Goal: Task Accomplishment & Management: Complete application form

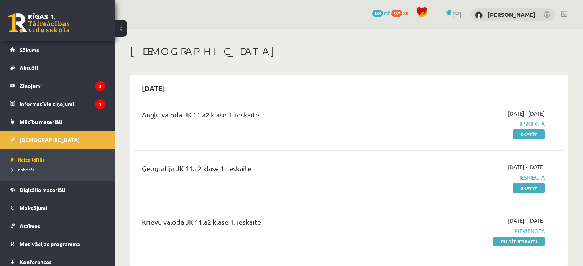
scroll to position [115, 0]
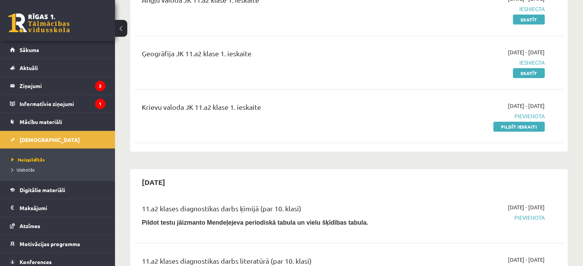
drag, startPoint x: 0, startPoint y: 0, endPoint x: 248, endPoint y: 93, distance: 264.9
click at [248, 93] on div "Angļu valoda JK 11.a2 klase 1. ieskaite 2025-09-01 - 2025-09-15 Iesniegta Skatī…" at bounding box center [349, 67] width 430 height 161
click at [499, 128] on link "Pildīt ieskaiti" at bounding box center [518, 127] width 51 height 10
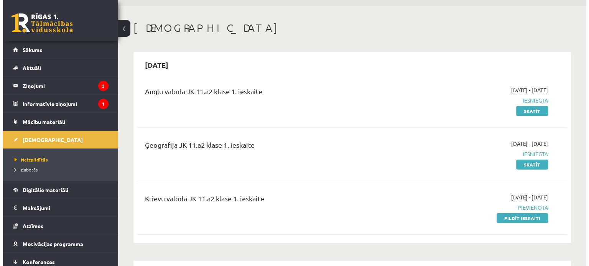
scroll to position [0, 0]
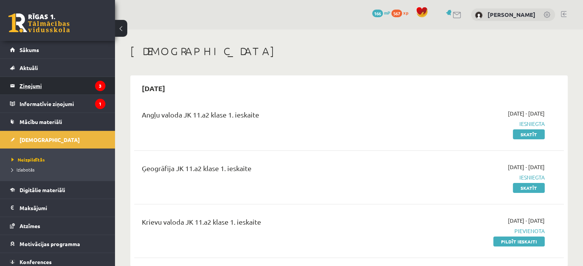
click at [67, 89] on legend "Ziņojumi 3" at bounding box center [63, 86] width 86 height 18
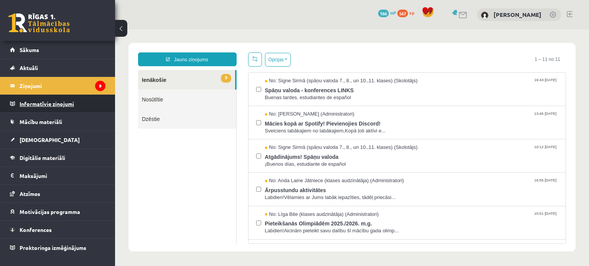
click at [66, 100] on legend "Informatīvie ziņojumi 1" at bounding box center [63, 104] width 86 height 18
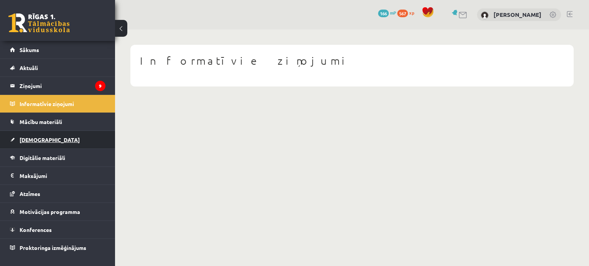
click at [52, 142] on link "[DEMOGRAPHIC_DATA]" at bounding box center [57, 140] width 95 height 18
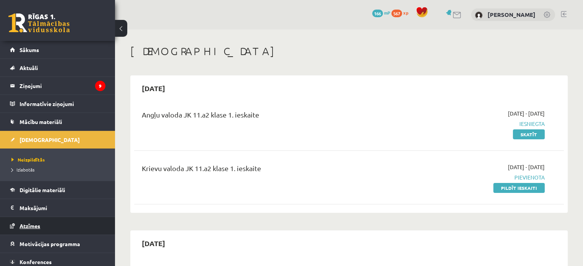
click at [93, 227] on link "Atzīmes" at bounding box center [57, 226] width 95 height 18
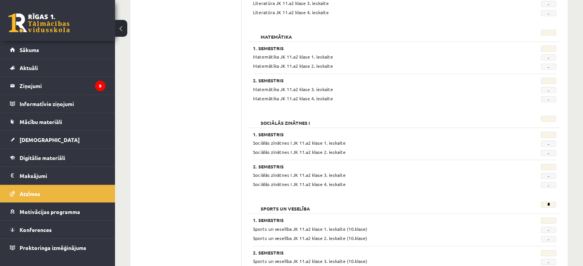
scroll to position [997, 0]
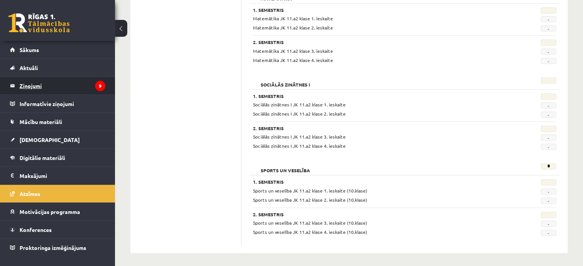
click at [84, 81] on legend "Ziņojumi 9" at bounding box center [63, 86] width 86 height 18
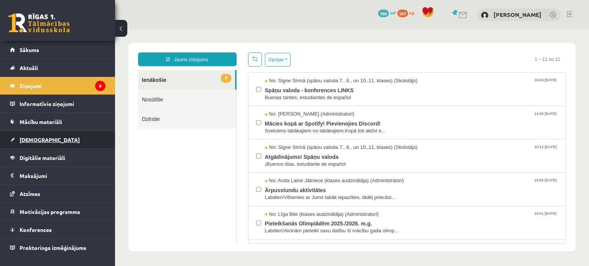
click at [61, 146] on link "[DEMOGRAPHIC_DATA]" at bounding box center [57, 140] width 95 height 18
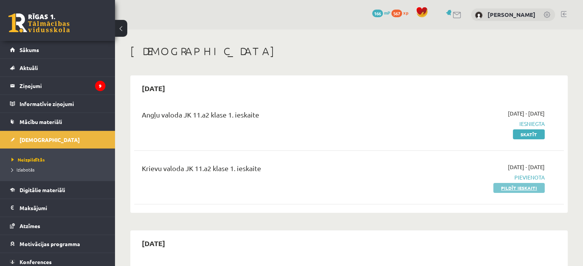
click at [530, 190] on link "Pildīt ieskaiti" at bounding box center [518, 188] width 51 height 10
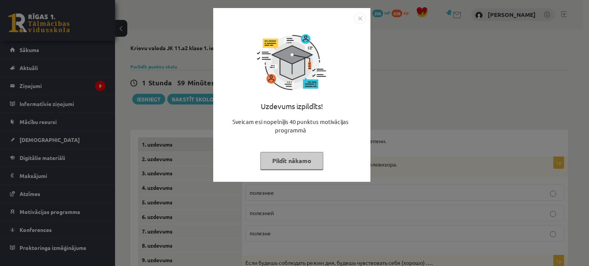
click at [292, 164] on button "Pildīt nākamo" at bounding box center [291, 161] width 63 height 18
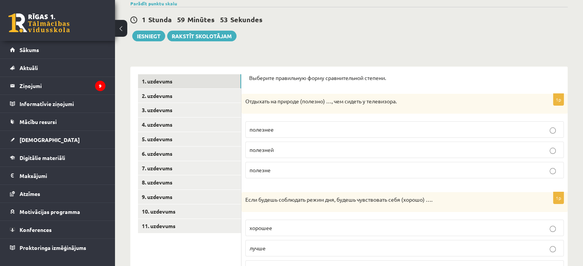
scroll to position [77, 0]
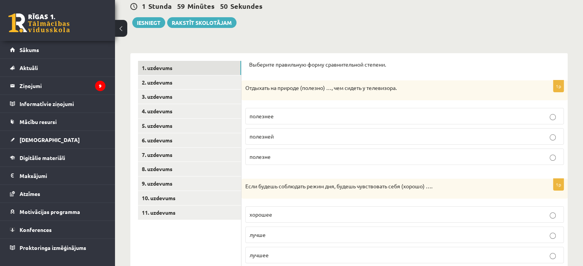
click at [297, 117] on p "полезнее" at bounding box center [405, 116] width 310 height 8
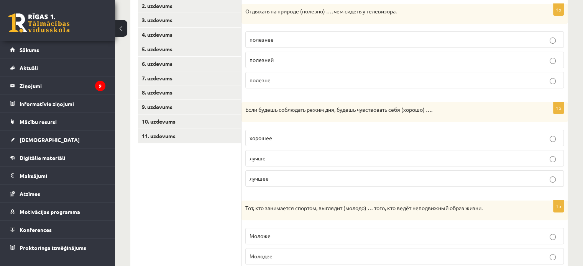
scroll to position [115, 0]
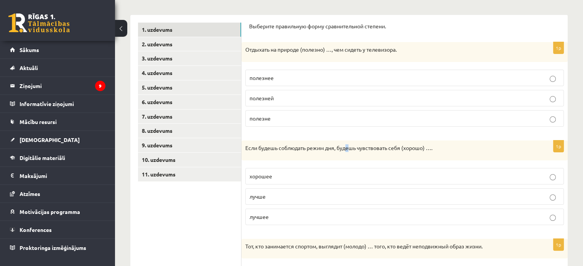
drag, startPoint x: 375, startPoint y: 84, endPoint x: 349, endPoint y: 155, distance: 75.8
click at [349, 155] on div "Если будешь соблюдать режим дня, будешь чувствовать себя (хорошо) …." at bounding box center [405, 151] width 326 height 20
click at [310, 218] on p "лучшее" at bounding box center [405, 217] width 310 height 8
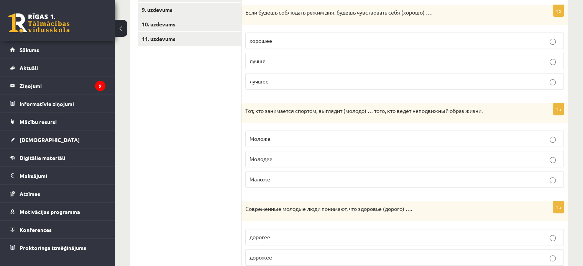
scroll to position [268, 0]
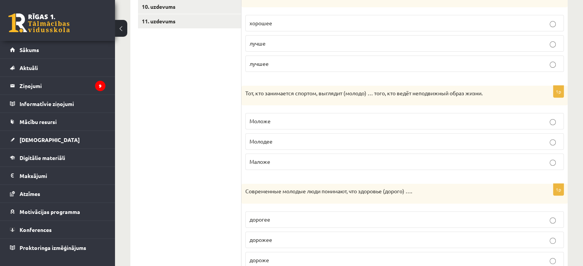
click at [326, 124] on p "Моложе" at bounding box center [405, 121] width 310 height 8
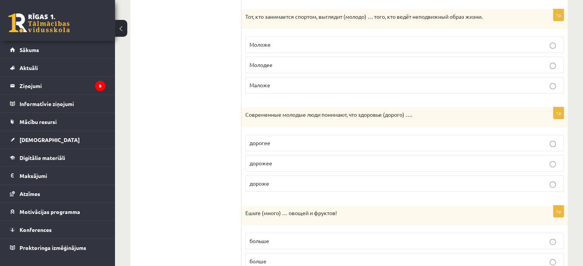
click at [321, 181] on p "дороже" at bounding box center [405, 184] width 310 height 8
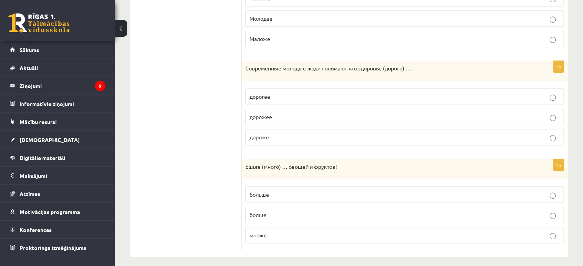
scroll to position [396, 0]
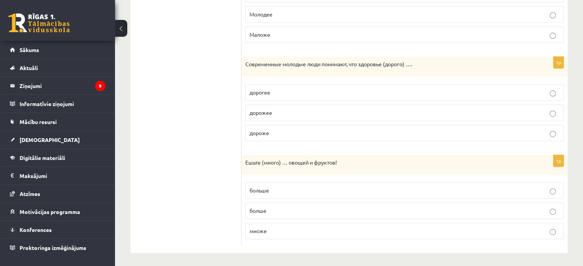
click at [285, 189] on p "больше" at bounding box center [405, 191] width 310 height 8
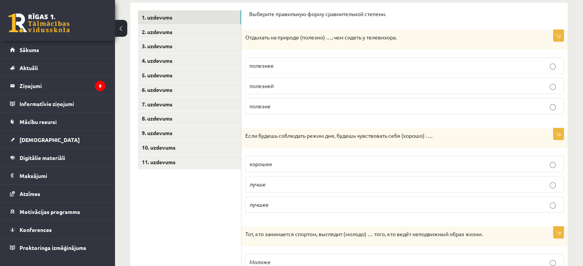
scroll to position [0, 0]
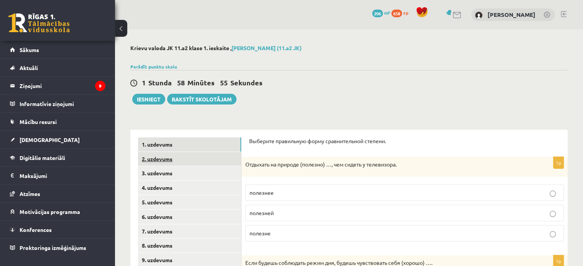
click at [170, 162] on link "2. uzdevums" at bounding box center [189, 159] width 103 height 14
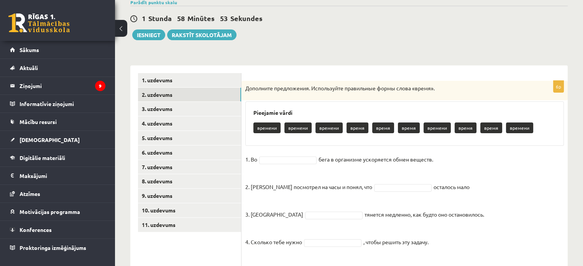
scroll to position [77, 0]
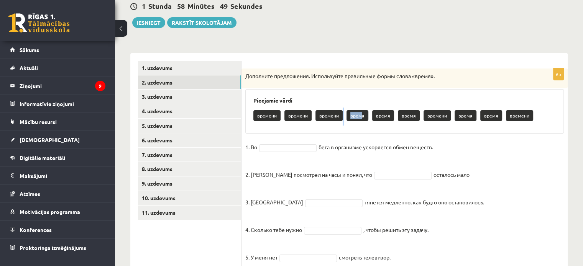
drag, startPoint x: 359, startPoint y: 115, endPoint x: 332, endPoint y: 131, distance: 31.1
click at [332, 131] on div "Pieejamie vārdi времени времени времени время время время времени время время в…" at bounding box center [404, 111] width 319 height 44
click at [495, 116] on p "времени" at bounding box center [493, 115] width 27 height 11
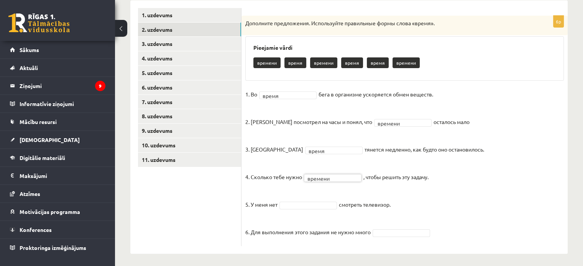
scroll to position [132, 0]
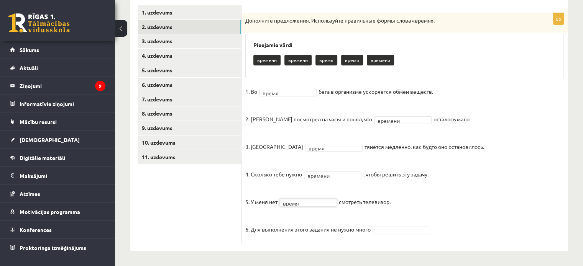
click at [396, 234] on fieldset "1. Во время ***** бега в организме ускоряется обмен веществ. 2. Андрис посмотре…" at bounding box center [404, 163] width 319 height 154
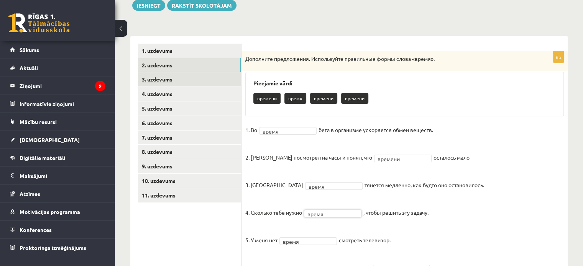
click at [189, 83] on link "3. uzdevums" at bounding box center [189, 79] width 103 height 14
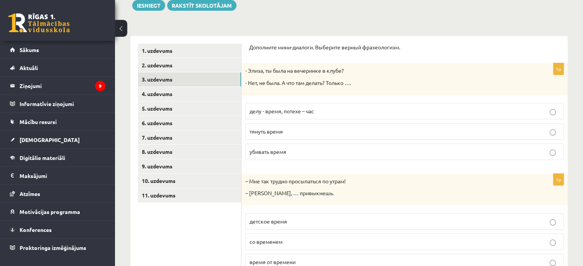
click at [357, 155] on label "убивать время" at bounding box center [404, 152] width 319 height 16
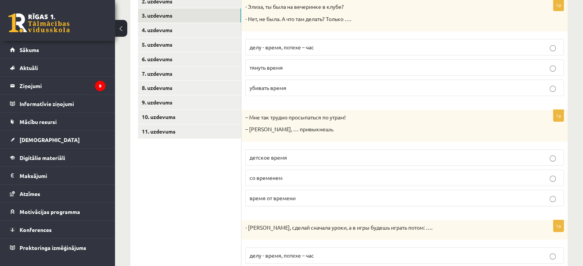
scroll to position [171, 0]
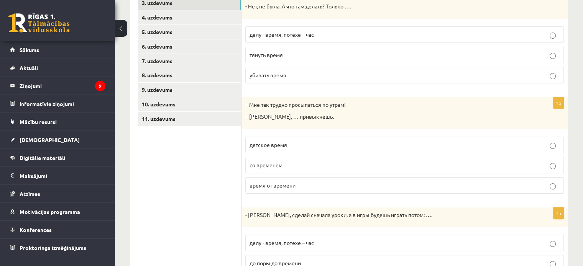
click at [357, 168] on p "со временем" at bounding box center [405, 165] width 310 height 8
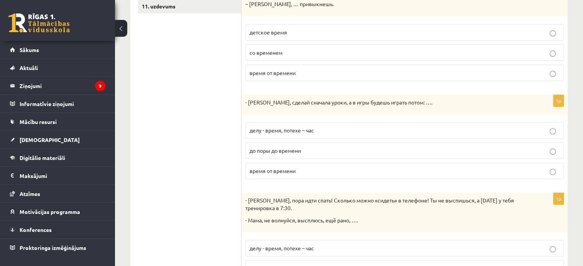
scroll to position [286, 0]
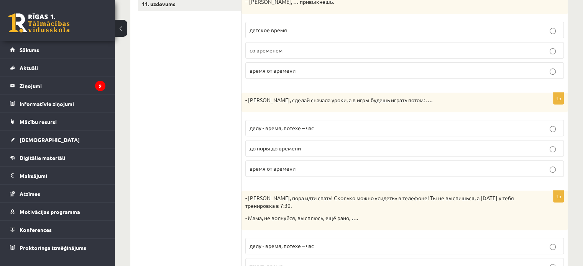
click at [353, 129] on p "делу - время, потехе – час" at bounding box center [405, 128] width 310 height 8
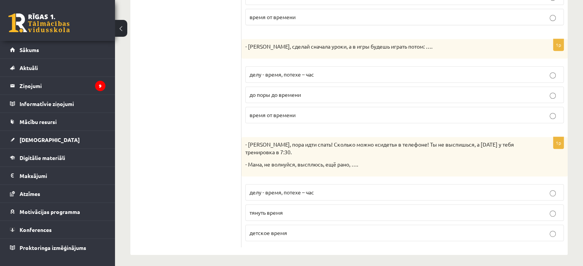
scroll to position [342, 0]
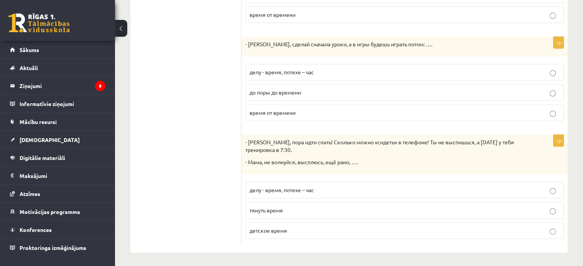
click at [328, 236] on label "детское время" at bounding box center [404, 231] width 319 height 16
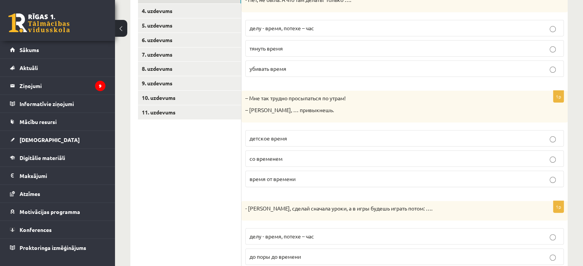
scroll to position [73, 0]
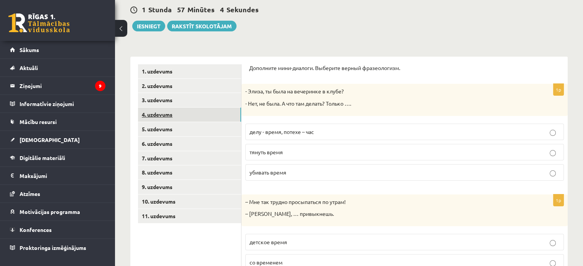
click at [199, 111] on link "4. uzdevums" at bounding box center [189, 115] width 103 height 14
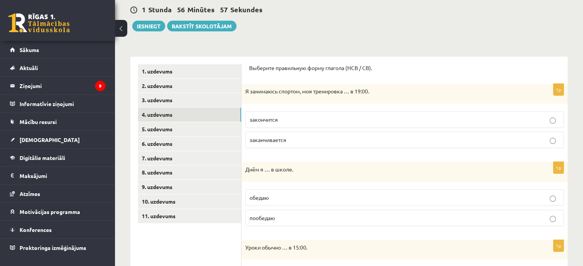
click at [293, 142] on p "заканчивается" at bounding box center [405, 140] width 310 height 8
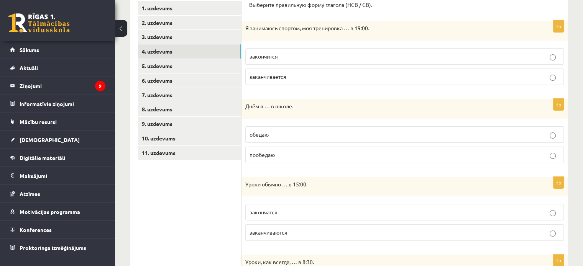
scroll to position [150, 0]
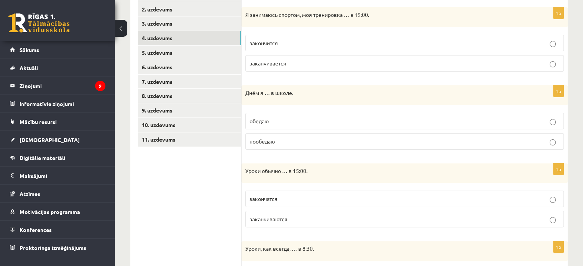
click at [296, 119] on p "обедаю" at bounding box center [405, 121] width 310 height 8
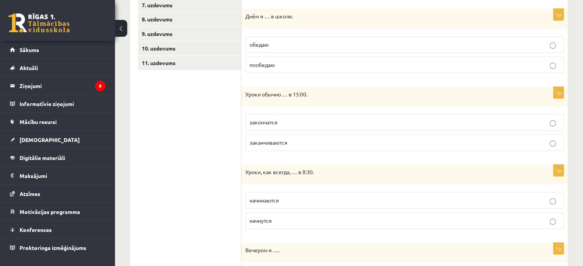
scroll to position [265, 0]
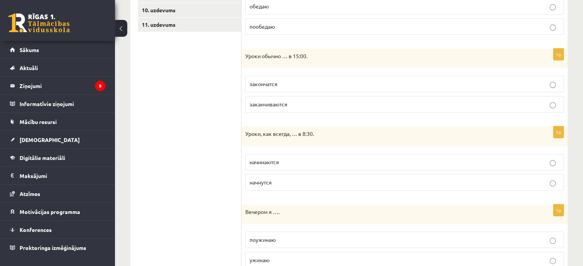
click at [287, 86] on p "закончатся" at bounding box center [405, 84] width 310 height 8
click at [291, 97] on label "заканчиваются" at bounding box center [404, 104] width 319 height 16
click at [291, 102] on p "заканчиваются" at bounding box center [405, 104] width 310 height 8
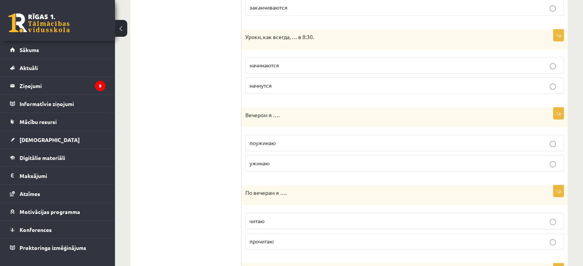
scroll to position [380, 0]
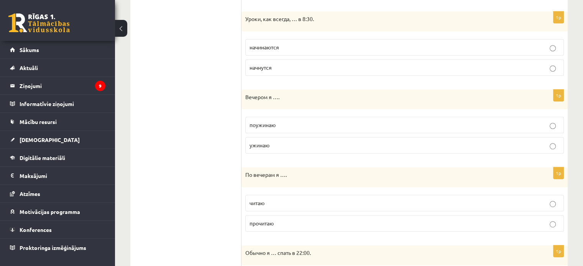
click at [288, 46] on p "начинаются" at bounding box center [405, 47] width 310 height 8
click at [278, 148] on p "ужинаю" at bounding box center [405, 145] width 310 height 8
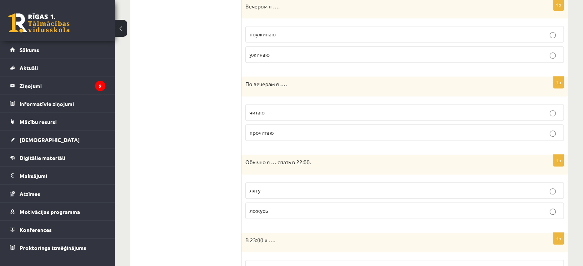
scroll to position [495, 0]
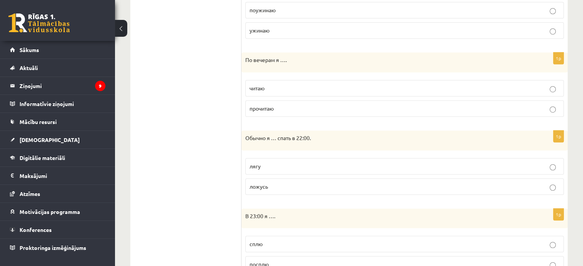
click at [297, 86] on p "читаю" at bounding box center [405, 88] width 310 height 8
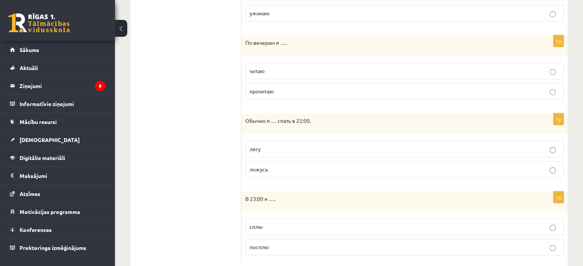
scroll to position [528, 0]
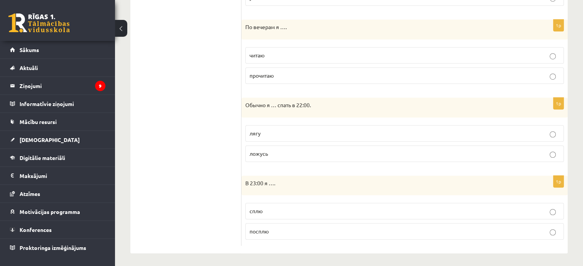
click at [289, 151] on p "ложусь" at bounding box center [405, 154] width 310 height 8
click at [278, 216] on label "сплю" at bounding box center [404, 211] width 319 height 16
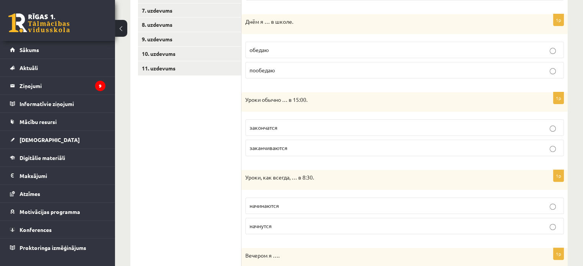
scroll to position [30, 0]
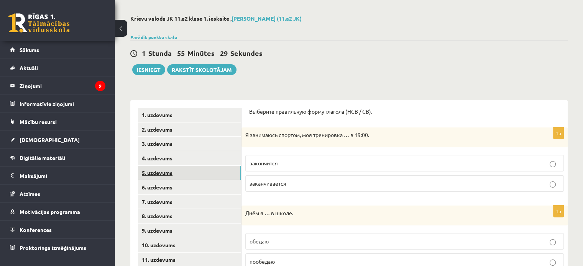
click at [209, 173] on link "5. uzdevums" at bounding box center [189, 173] width 103 height 14
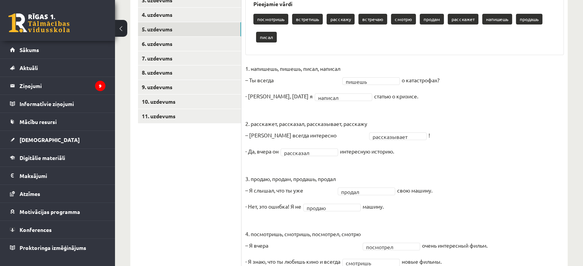
scroll to position [31, 0]
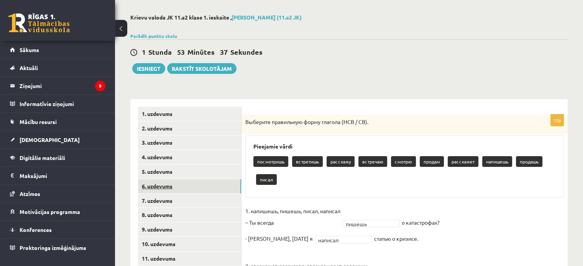
click at [174, 189] on link "6. uzdevums" at bounding box center [189, 186] width 103 height 14
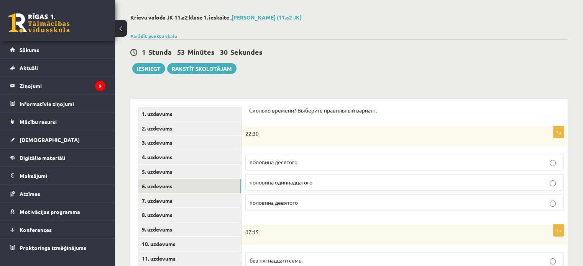
click at [331, 184] on p "половина одиннадцатого" at bounding box center [405, 183] width 310 height 8
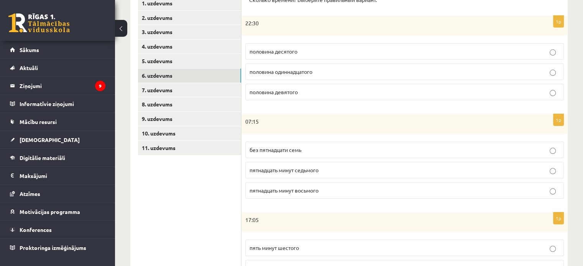
scroll to position [146, 0]
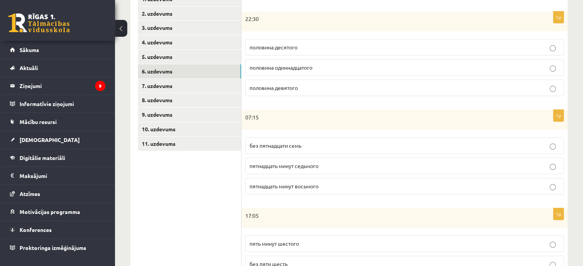
click at [335, 162] on p "пятнадцать минут седьмого" at bounding box center [405, 166] width 310 height 8
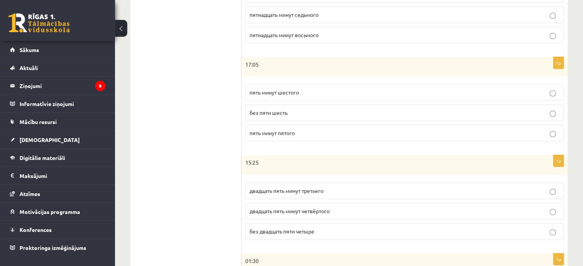
scroll to position [299, 0]
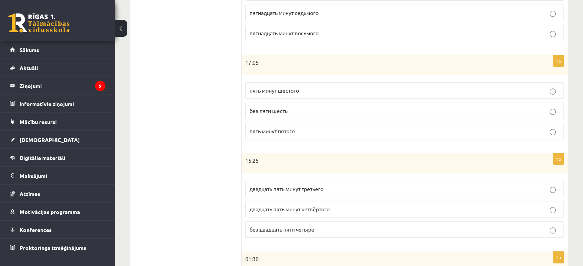
click at [327, 131] on p "пять минут пятого" at bounding box center [405, 131] width 310 height 8
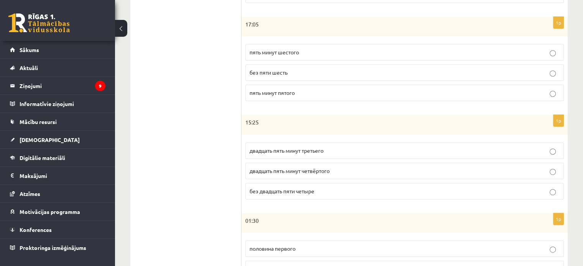
scroll to position [376, 0]
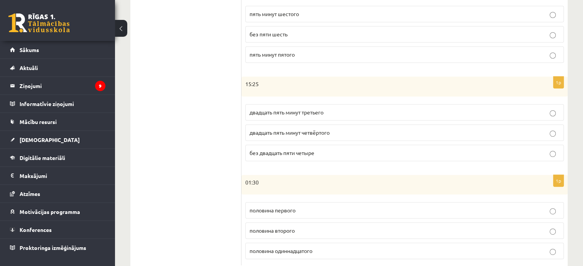
click at [331, 111] on p "двадцать пять минут третьего" at bounding box center [405, 113] width 310 height 8
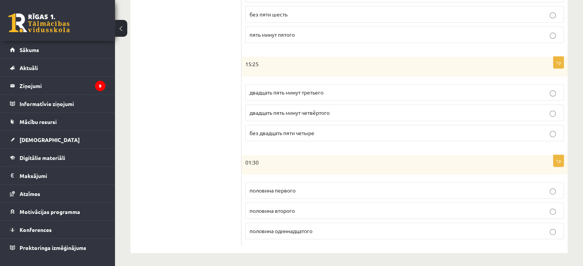
click at [335, 211] on p "половина второго" at bounding box center [405, 211] width 310 height 8
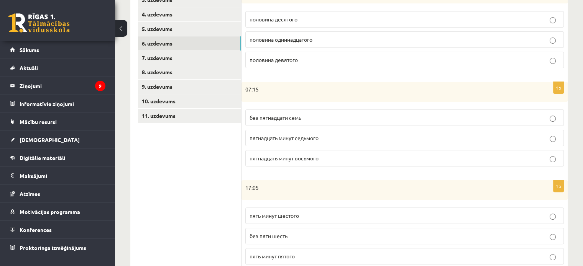
scroll to position [127, 0]
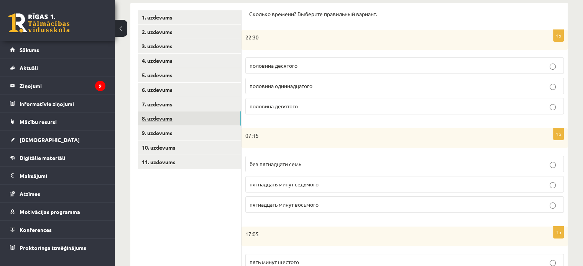
click at [209, 113] on link "8. uzdevums" at bounding box center [189, 119] width 103 height 14
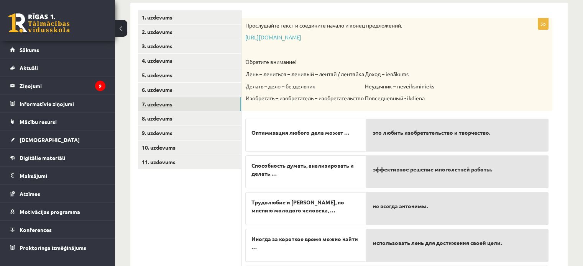
click at [207, 106] on link "7. uzdevums" at bounding box center [189, 104] width 103 height 14
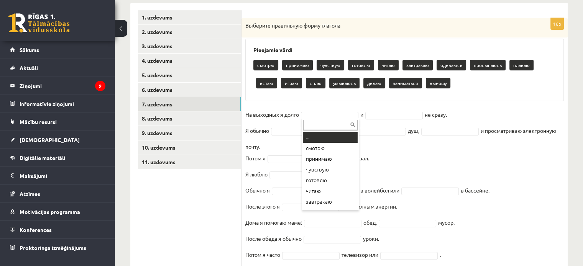
drag, startPoint x: 339, startPoint y: 114, endPoint x: 324, endPoint y: 96, distance: 24.2
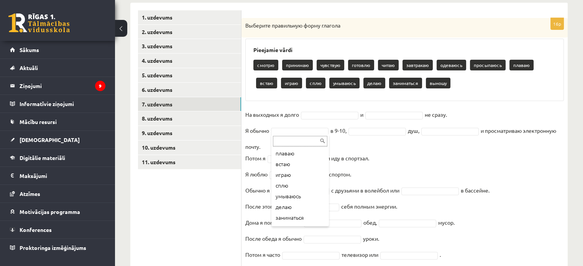
scroll to position [106, 0]
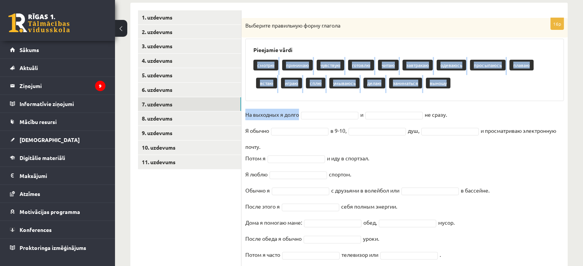
drag, startPoint x: 244, startPoint y: 60, endPoint x: 337, endPoint y: 121, distance: 111.5
click at [337, 121] on div "16p Выберите правильную форму глагола Pieejamie vārdi смотрю принимаю чувствую …" at bounding box center [405, 151] width 326 height 267
click at [346, 106] on div "16p Выберите правильную форму глагола Pieejamie vārdi смотрю принимаю чувствую …" at bounding box center [405, 151] width 326 height 267
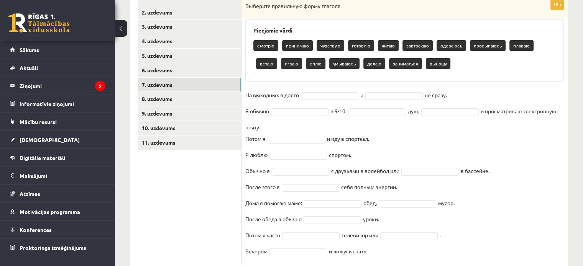
scroll to position [169, 0]
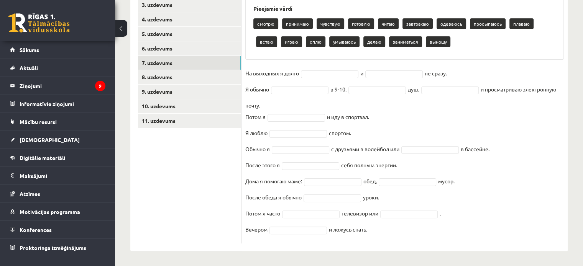
drag, startPoint x: 246, startPoint y: 56, endPoint x: 398, endPoint y: 202, distance: 210.7
click at [398, 247] on div "16p Выберите правильную форму глагола Pieejamie vārdi смотрю принимаю чувствую …" at bounding box center [405, 106] width 326 height 290
click at [399, 112] on fieldset "На выходных я долго и не сразу. Я обычно в 9-10, душ, и просматриваю электронну…" at bounding box center [404, 153] width 319 height 173
drag, startPoint x: 242, startPoint y: 95, endPoint x: 400, endPoint y: 241, distance: 215.4
click at [400, 241] on div "16p Выберите правильную форму глагола Pieejamie vārdi смотрю принимаю чувствую …" at bounding box center [405, 110] width 326 height 267
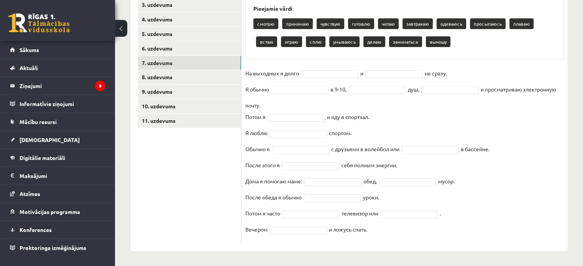
copy div "Выберите правильную форму глагола Pieejamie vārdi смотрю принимаю чувствую гото…"
click at [288, 59] on div "Pieejamie vārdi смотрю принимаю чувствую готовлю читаю завтракаю одеваюсь просы…" at bounding box center [404, 28] width 319 height 62
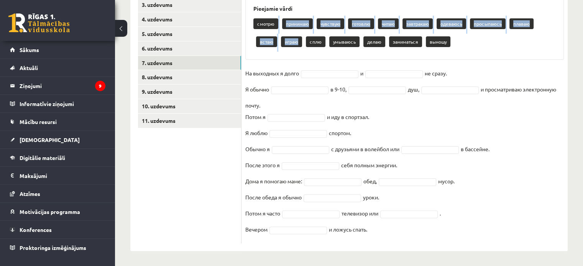
drag, startPoint x: 261, startPoint y: 31, endPoint x: 302, endPoint y: 49, distance: 45.3
click at [299, 48] on div "смотрю принимаю чувствую готовлю читаю завтракаю одеваюсь просыпаюсь плаваю вст…" at bounding box center [404, 34] width 303 height 36
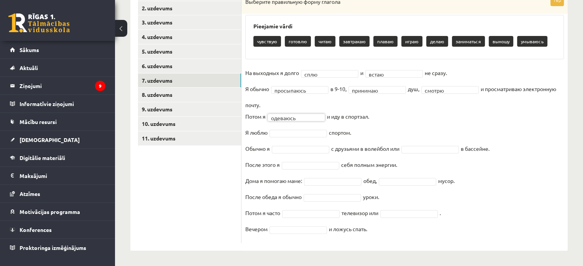
scroll to position [151, 0]
click at [299, 109] on fieldset "**********" at bounding box center [404, 153] width 319 height 173
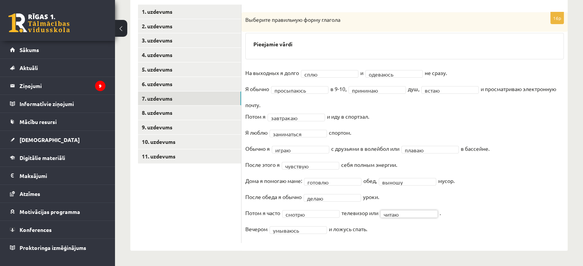
scroll to position [133, 0]
click at [192, 109] on link "8. uzdevums" at bounding box center [189, 113] width 103 height 14
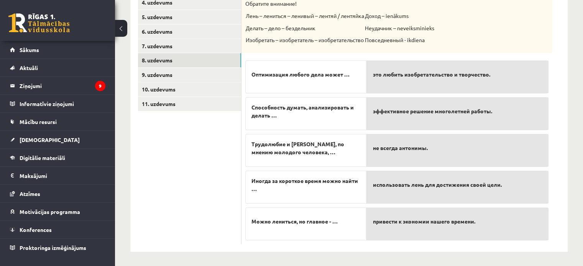
scroll to position [109, 0]
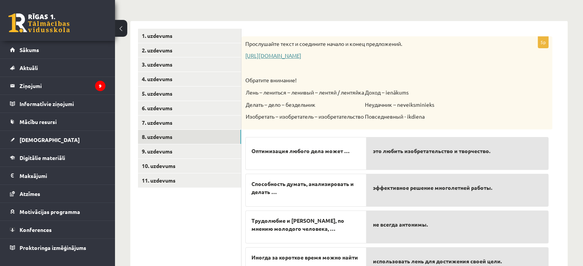
click at [259, 58] on link "https://www.zvaigzne.lv/upload/audio/100Urokov/2/49%202.mp3" at bounding box center [273, 55] width 56 height 7
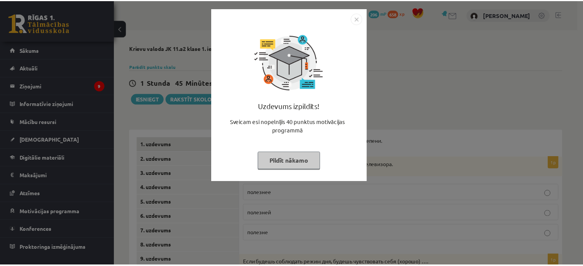
scroll to position [109, 0]
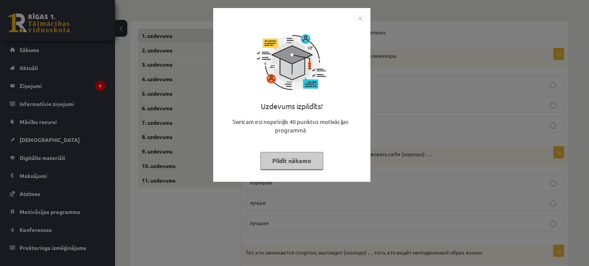
click at [363, 18] on img "Close" at bounding box center [360, 19] width 12 height 12
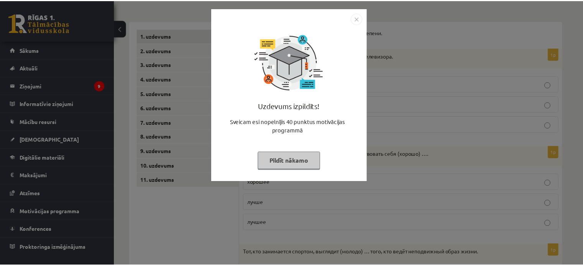
scroll to position [109, 0]
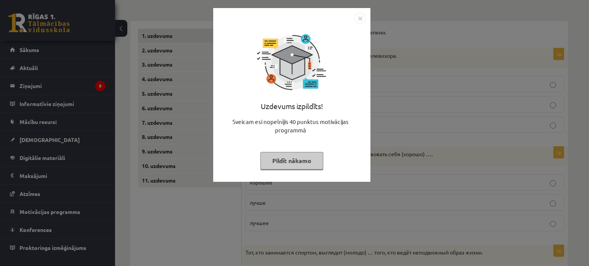
click at [308, 173] on div "Uzdevums izpildīts! Sveicam esi nopelnījis 40 punktus motivācijas programmā Pil…" at bounding box center [292, 100] width 148 height 153
click at [308, 168] on button "Pildīt nākamo" at bounding box center [291, 161] width 63 height 18
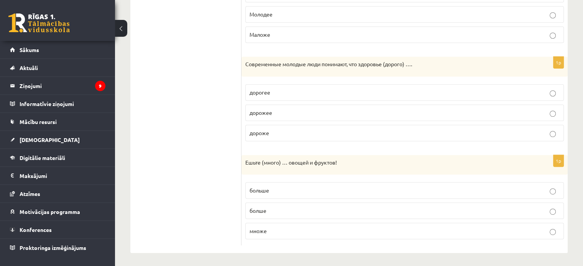
scroll to position [127, 0]
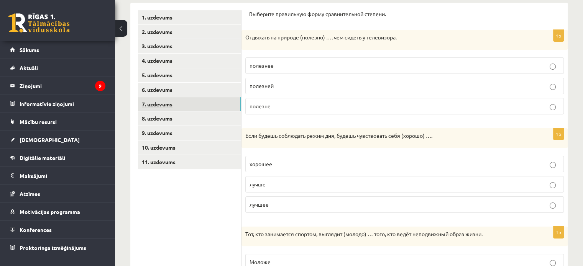
click at [197, 110] on link "7. uzdevums" at bounding box center [189, 104] width 103 height 14
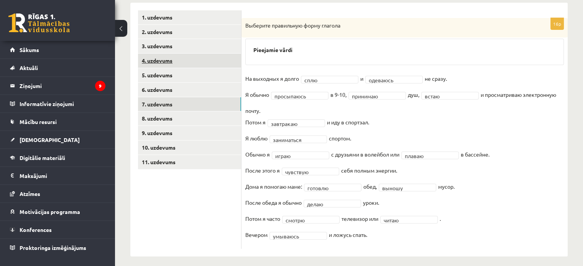
click at [198, 60] on link "4. uzdevums" at bounding box center [189, 61] width 103 height 14
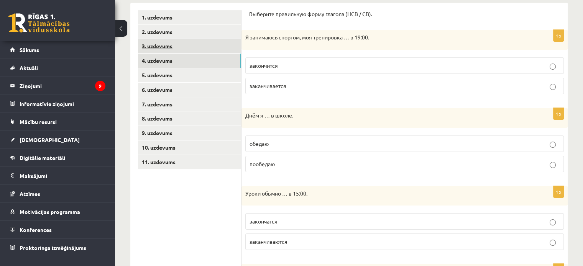
click at [198, 50] on link "3. uzdevums" at bounding box center [189, 46] width 103 height 14
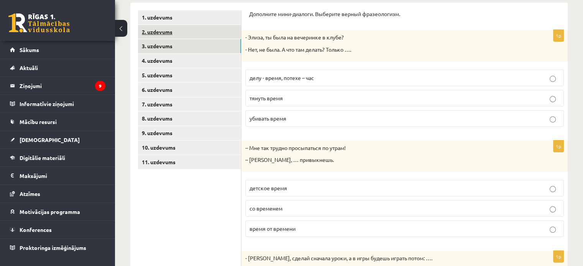
click at [197, 35] on link "2. uzdevums" at bounding box center [189, 32] width 103 height 14
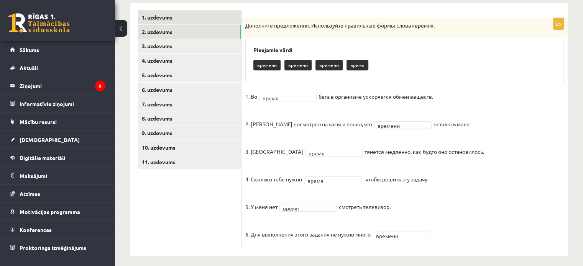
click at [197, 19] on link "1. uzdevums" at bounding box center [189, 17] width 103 height 14
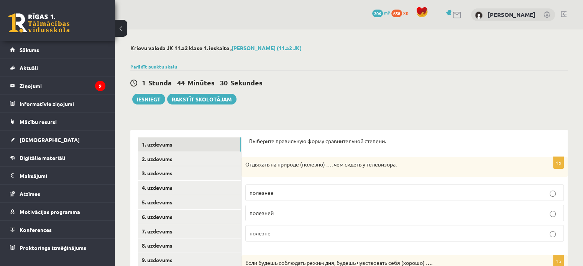
scroll to position [115, 0]
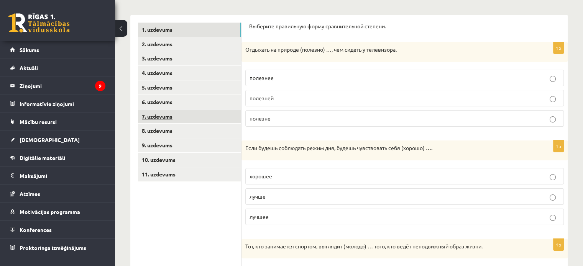
click at [171, 116] on link "7. uzdevums" at bounding box center [189, 117] width 103 height 14
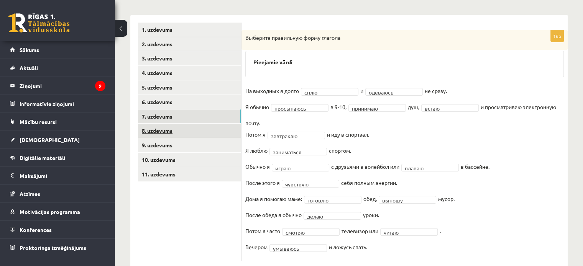
click at [171, 132] on link "8. uzdevums" at bounding box center [189, 131] width 103 height 14
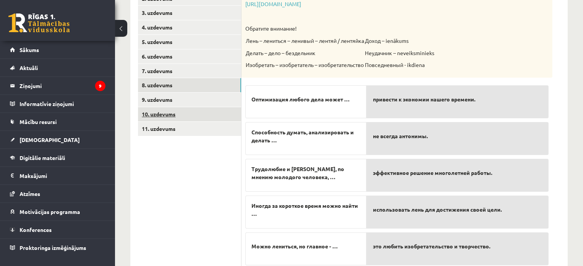
scroll to position [147, 0]
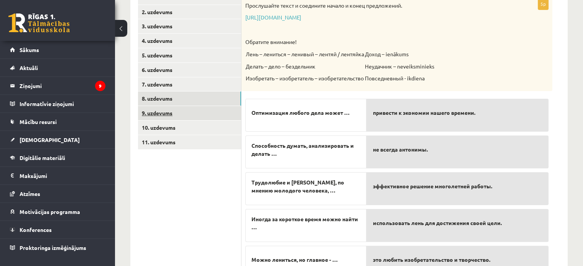
click at [155, 112] on link "9. uzdevums" at bounding box center [189, 113] width 103 height 14
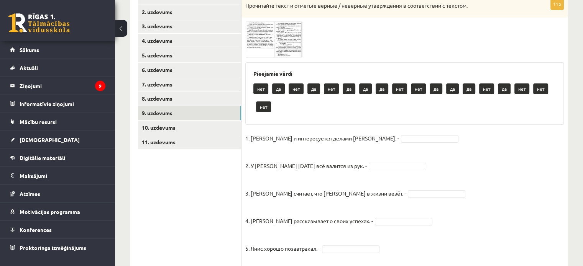
click at [280, 43] on span at bounding box center [274, 40] width 12 height 12
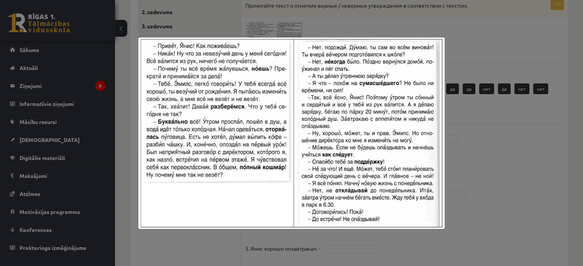
click at [498, 119] on div at bounding box center [291, 133] width 583 height 266
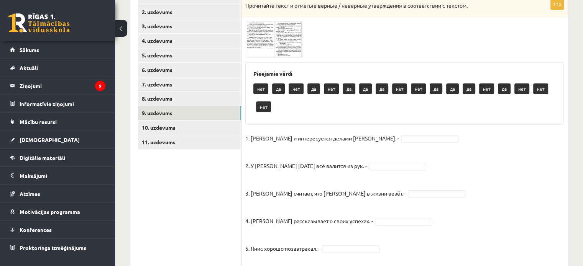
click at [247, 3] on div "Прочитайте текст и отметьте верные / неверные утверждения в соответствии с текс…" at bounding box center [405, 8] width 326 height 20
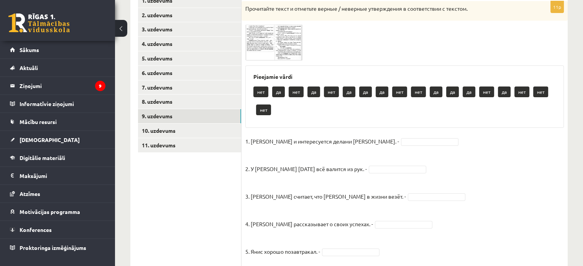
click at [283, 13] on div "Прочитайте текст и отметьте верные / неверные утверждения в соответствии с текс…" at bounding box center [405, 11] width 326 height 20
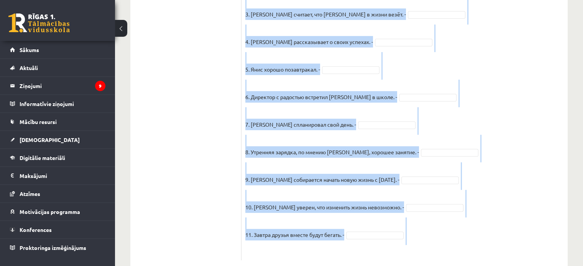
scroll to position [344, 0]
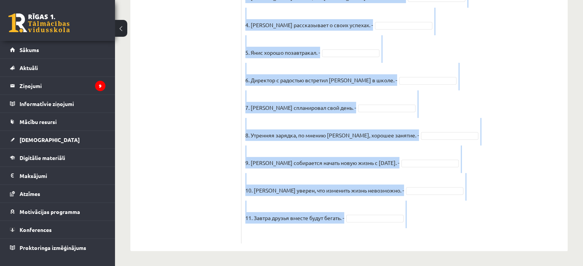
drag, startPoint x: 245, startPoint y: 7, endPoint x: 407, endPoint y: 237, distance: 280.7
click at [407, 237] on div "11p Прочитайте текст и отметьте верные / неверные утверждения в соответствии с …" at bounding box center [405, 23] width 326 height 442
copy div "Прочитайте текст и отметьте верные / неверные утверждения в соответствии с текс…"
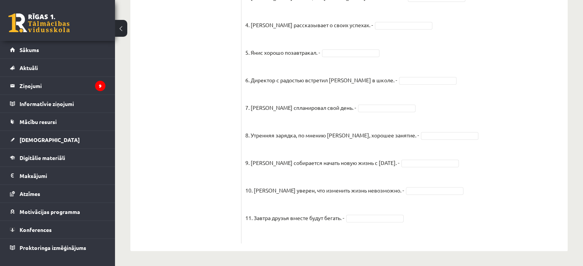
click at [204, 136] on ul "1. uzdevums 2. uzdevums 3. uzdevums 4. uzdevums 5. uzdevums 6. uzdevums 7. uzde…" at bounding box center [190, 19] width 104 height 450
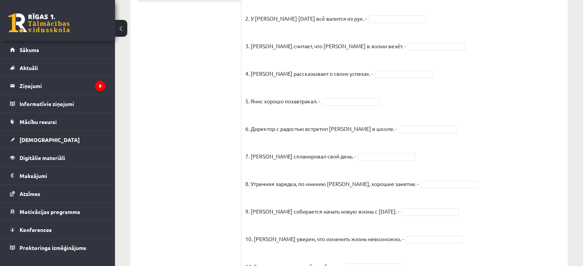
scroll to position [229, 0]
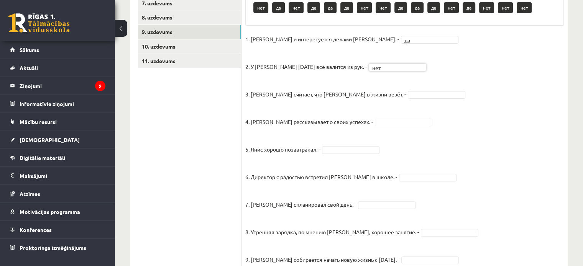
click at [373, 87] on fieldset "1. Эмилс и интересуется делами Яниса. - да ** 2. У Яниса сегодня всё валится из…" at bounding box center [404, 185] width 319 height 304
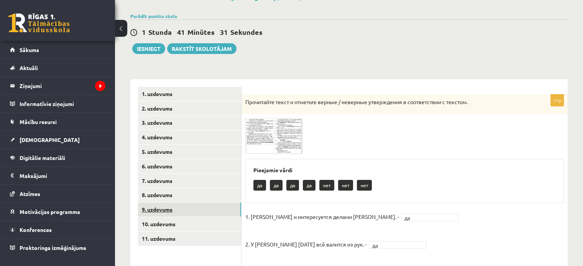
scroll to position [95, 0]
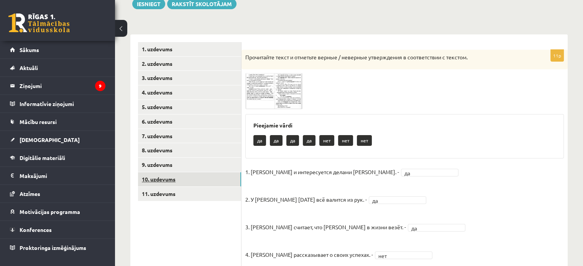
click at [185, 178] on link "10. uzdevums" at bounding box center [189, 180] width 103 height 14
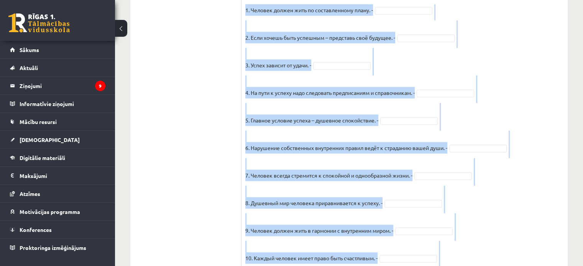
scroll to position [684, 0]
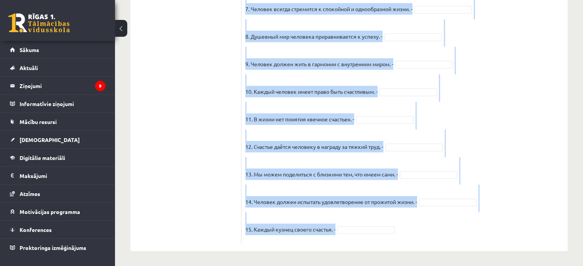
drag, startPoint x: 245, startPoint y: 95, endPoint x: 413, endPoint y: 214, distance: 206.0
copy div "Прочитайте текст и отметьте верные / неверные утверждения в соответствии с текс…"
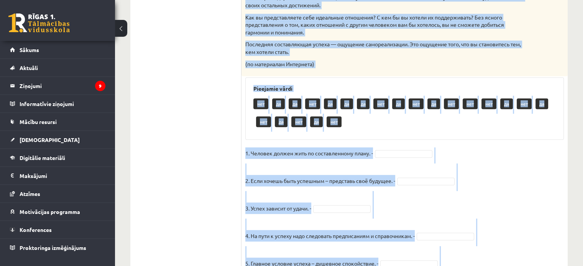
scroll to position [339, 0]
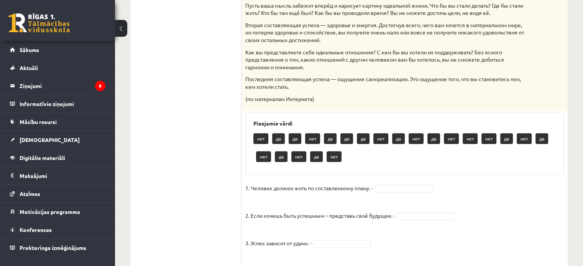
click at [187, 195] on ul "1. uzdevums 2. uzdevums 3. uzdevums 4. uzdevums 5. uzdevums 6. uzdevums 7. uzde…" at bounding box center [190, 194] width 104 height 790
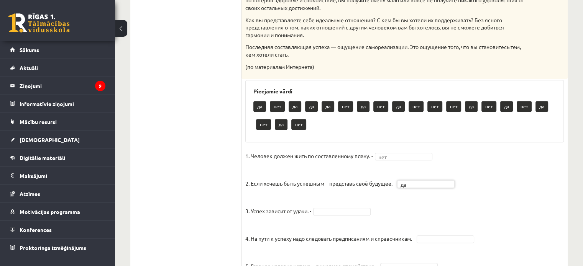
scroll to position [416, 0]
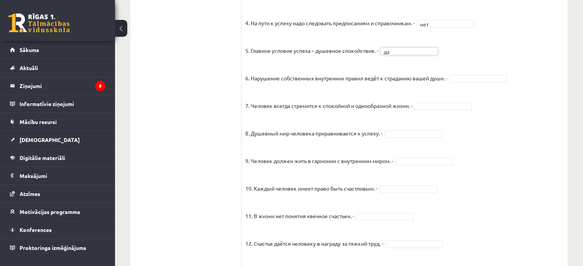
scroll to position [569, 0]
click at [394, 220] on fieldset "1. Человек должен жить по составленному плану. - нет *** 2. Если хочешь быть ус…" at bounding box center [404, 135] width 319 height 403
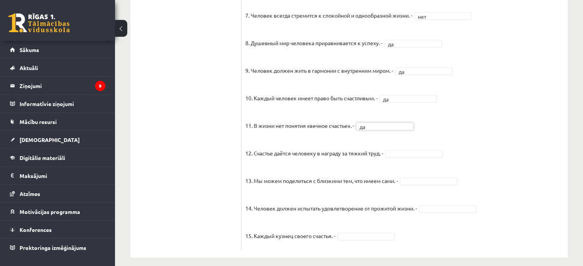
scroll to position [666, 0]
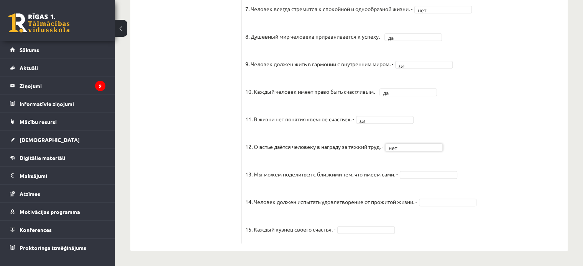
click at [416, 179] on fieldset "1. Человек должен жить по составленному плану. - нет *** 2. Если хочешь быть ус…" at bounding box center [404, 38] width 319 height 403
click at [400, 230] on fieldset "1. Человек должен жить по составленному плану. - нет *** 2. Если хочешь быть ус…" at bounding box center [404, 38] width 319 height 403
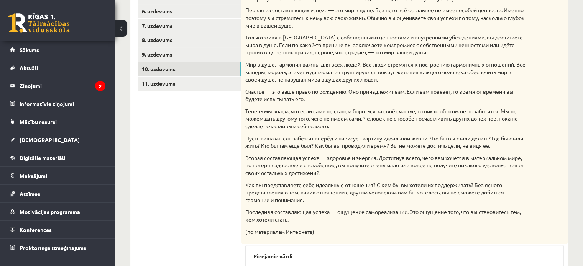
scroll to position [53, 0]
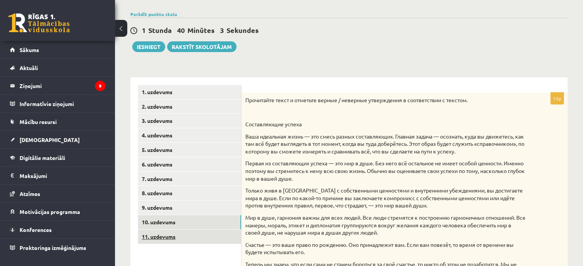
click at [174, 234] on link "11. uzdevums" at bounding box center [189, 237] width 103 height 14
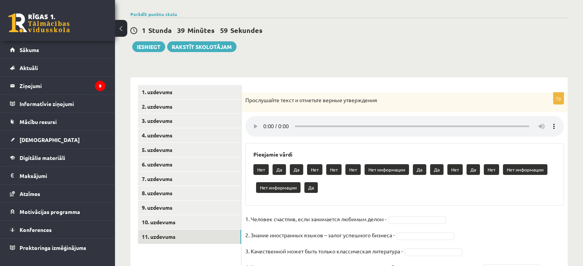
scroll to position [91, 0]
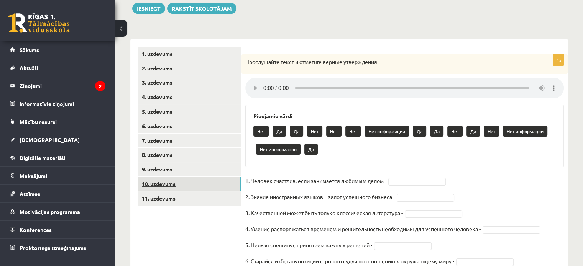
click at [232, 185] on link "10. uzdevums" at bounding box center [189, 184] width 103 height 14
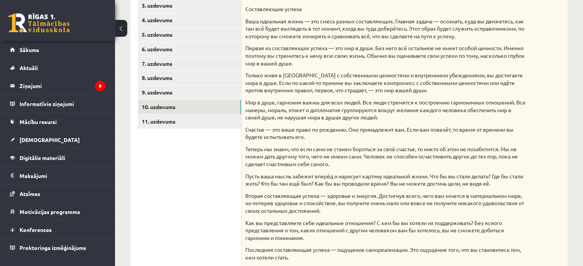
scroll to position [168, 0]
click at [163, 120] on link "11. uzdevums" at bounding box center [189, 122] width 103 height 14
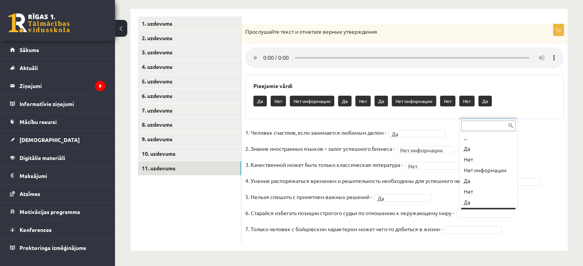
scroll to position [9, 0]
